Goal: Subscribe to service/newsletter

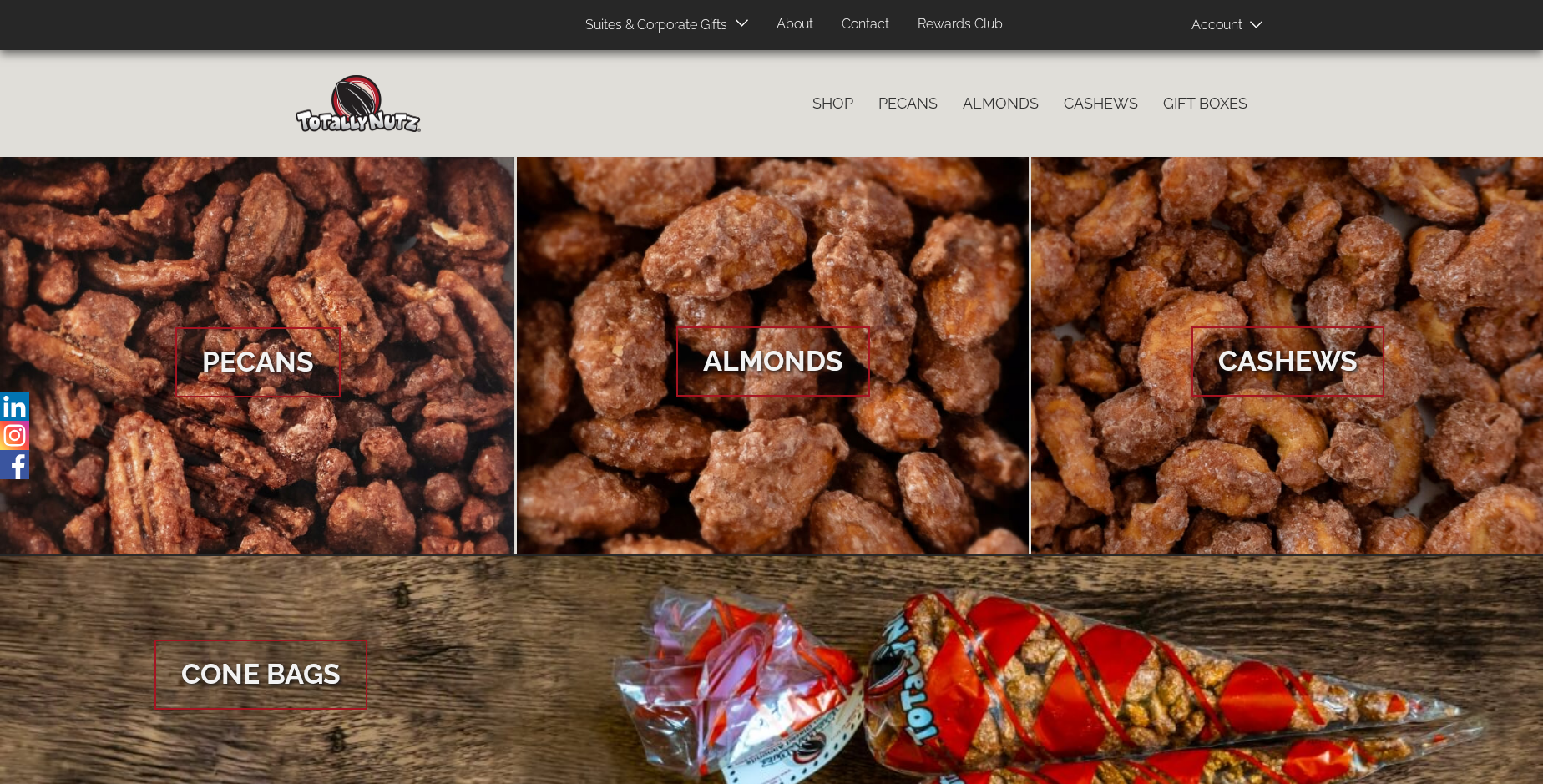
scroll to position [2496, 0]
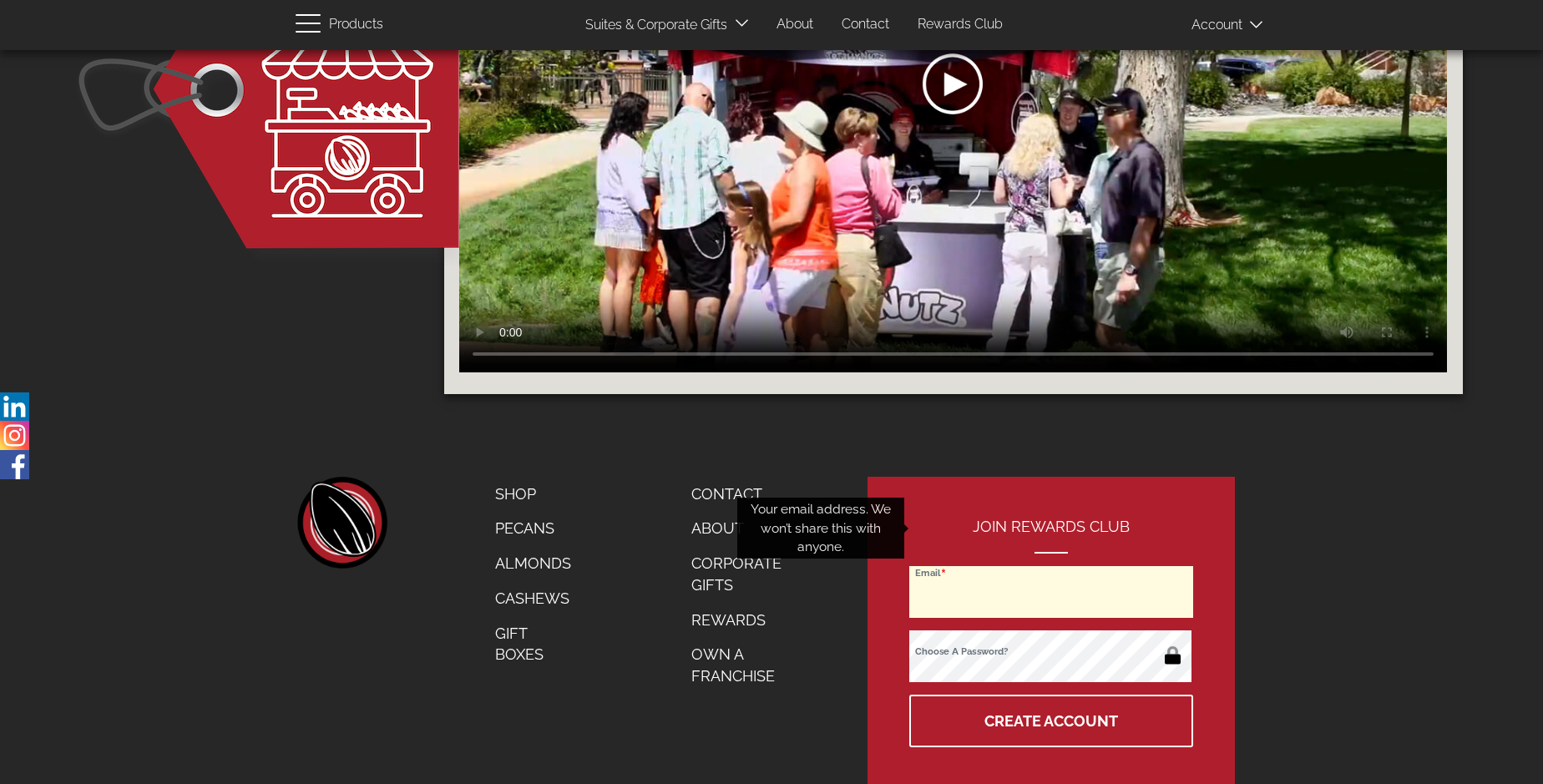
click at [1053, 566] on input "Email" at bounding box center [1051, 592] width 284 height 52
type input "gretchsurf@comcast.net"
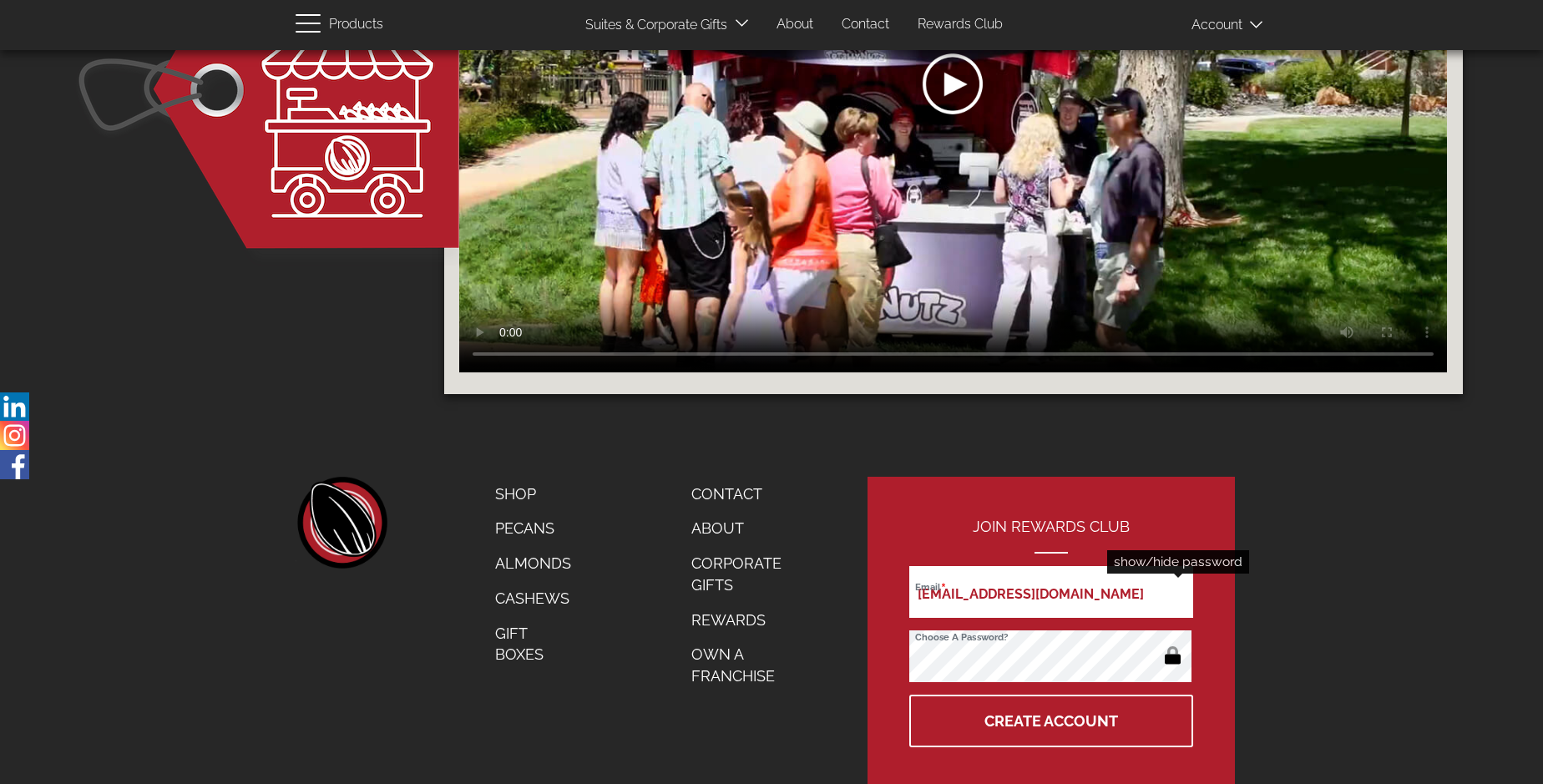
click at [1172, 643] on button "button" at bounding box center [1172, 657] width 33 height 27
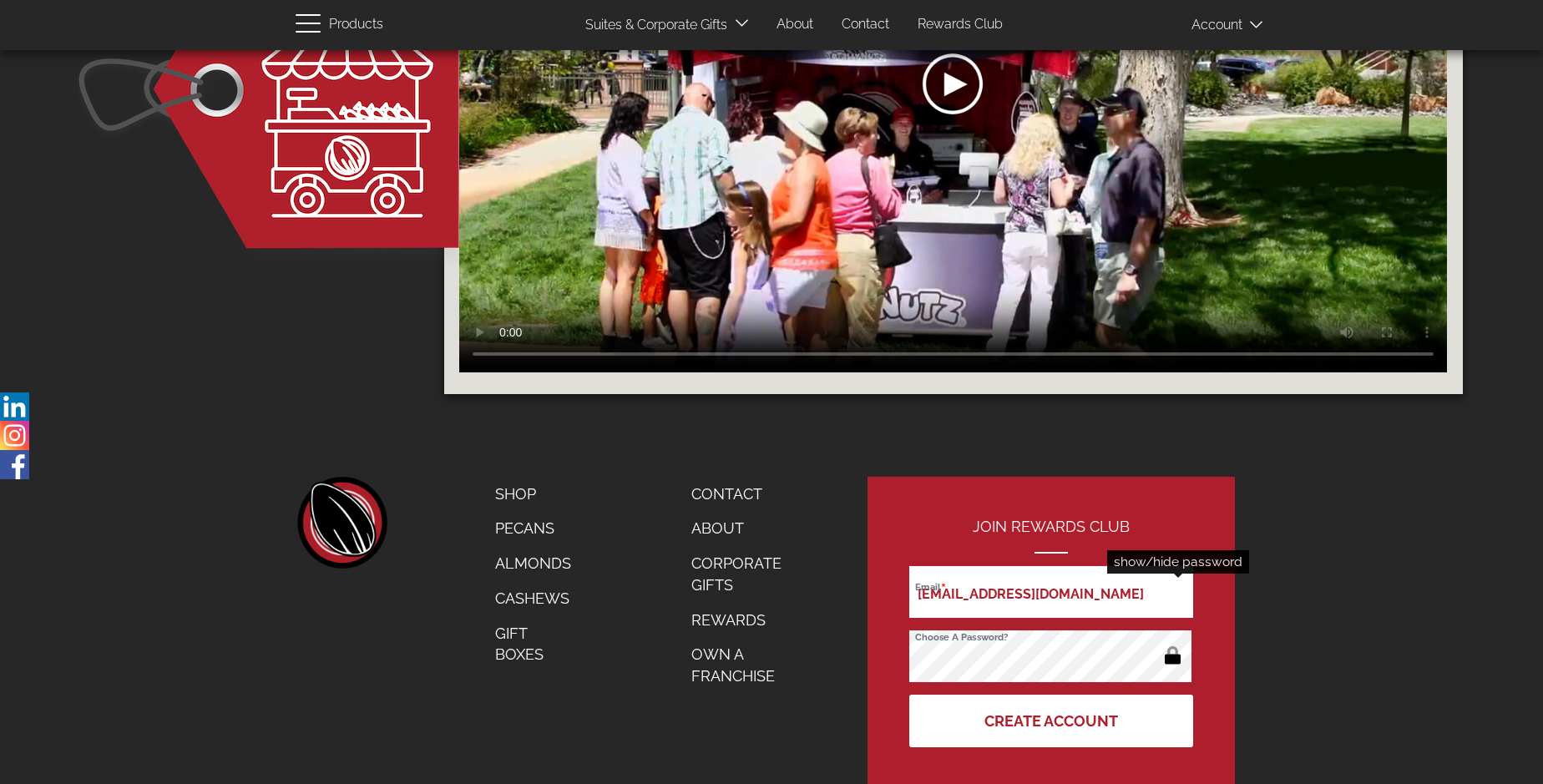
click at [1053, 694] on button "Create Account" at bounding box center [1051, 720] width 284 height 53
